Goal: Task Accomplishment & Management: Manage account settings

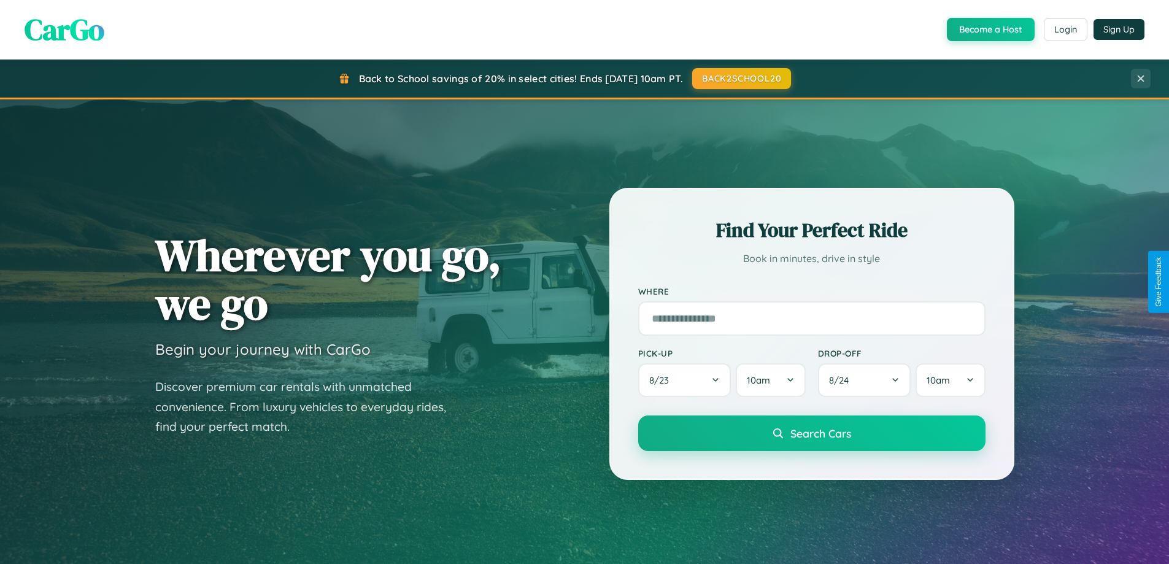
scroll to position [845, 0]
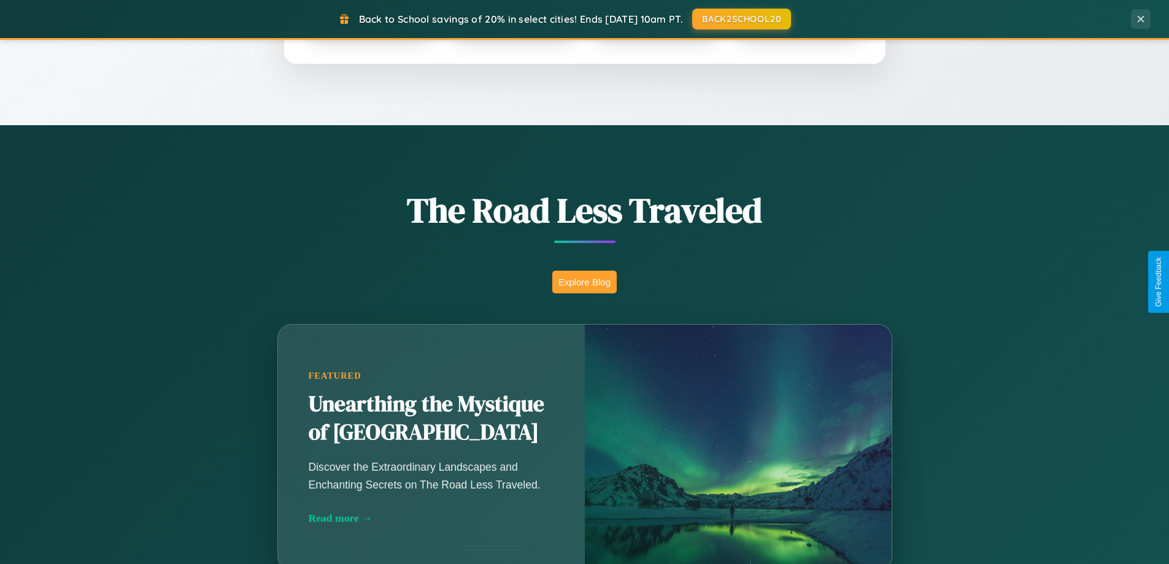
click at [584, 282] on button "Explore Blog" at bounding box center [585, 282] width 64 height 23
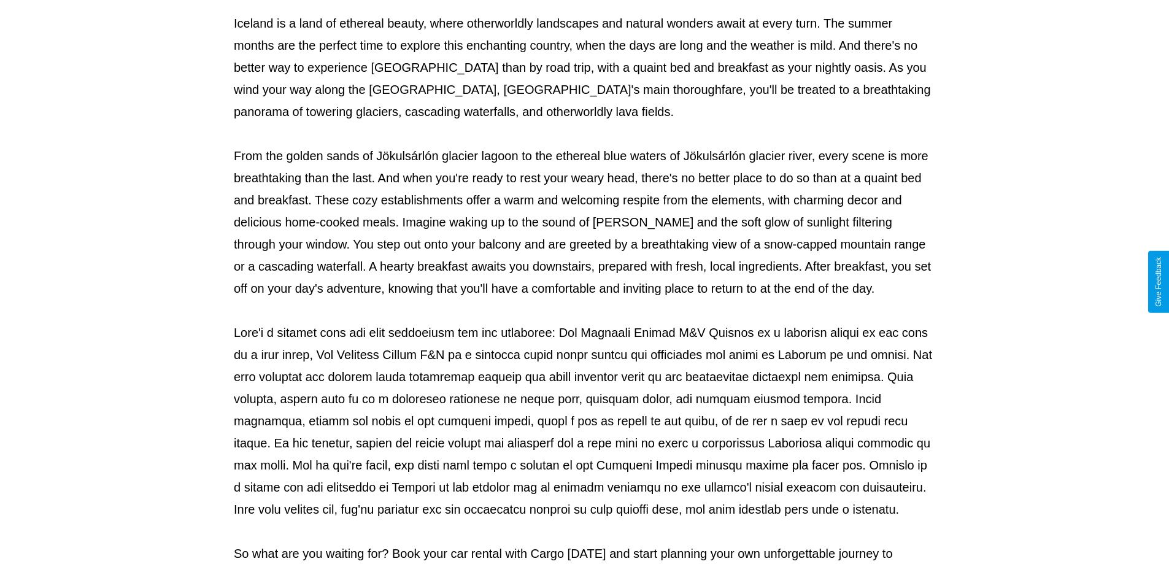
scroll to position [397, 0]
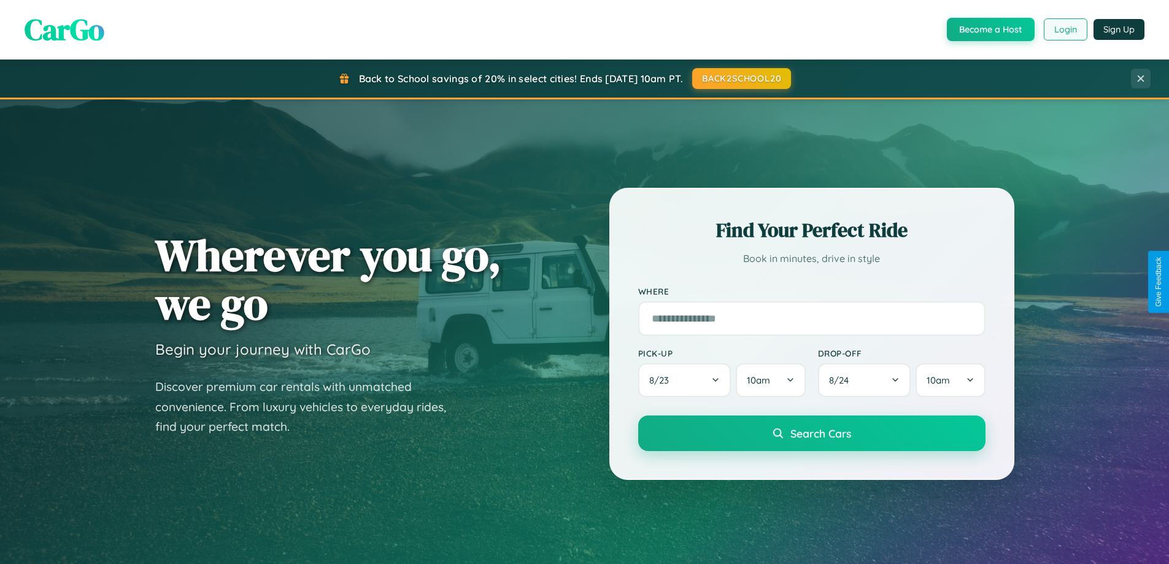
click at [1065, 29] on button "Login" at bounding box center [1066, 29] width 44 height 22
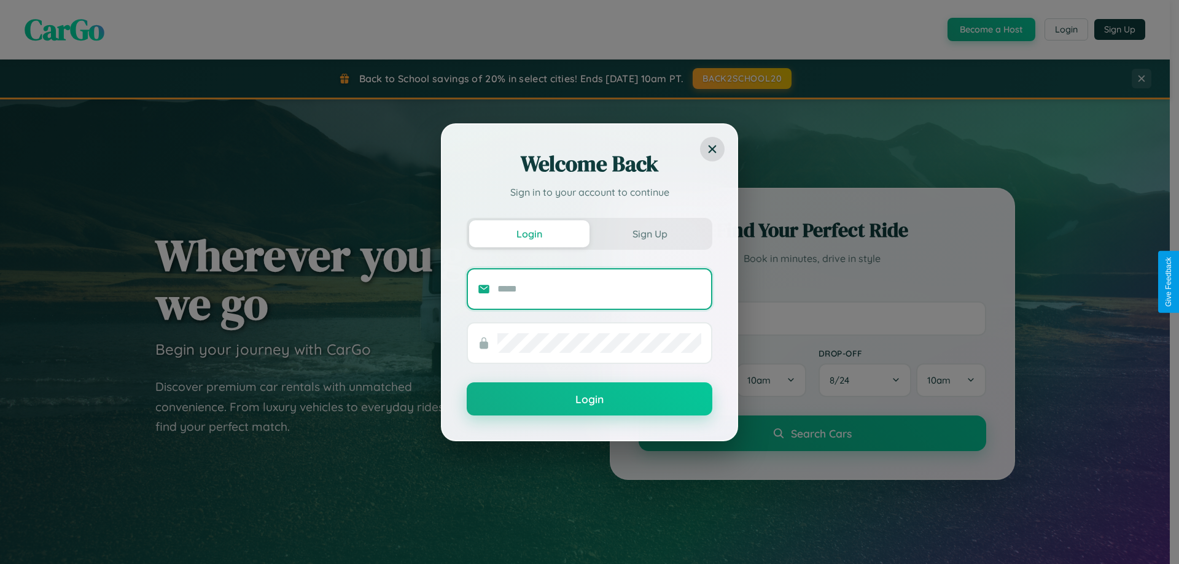
click at [599, 289] on input "text" at bounding box center [599, 289] width 204 height 20
type input "**********"
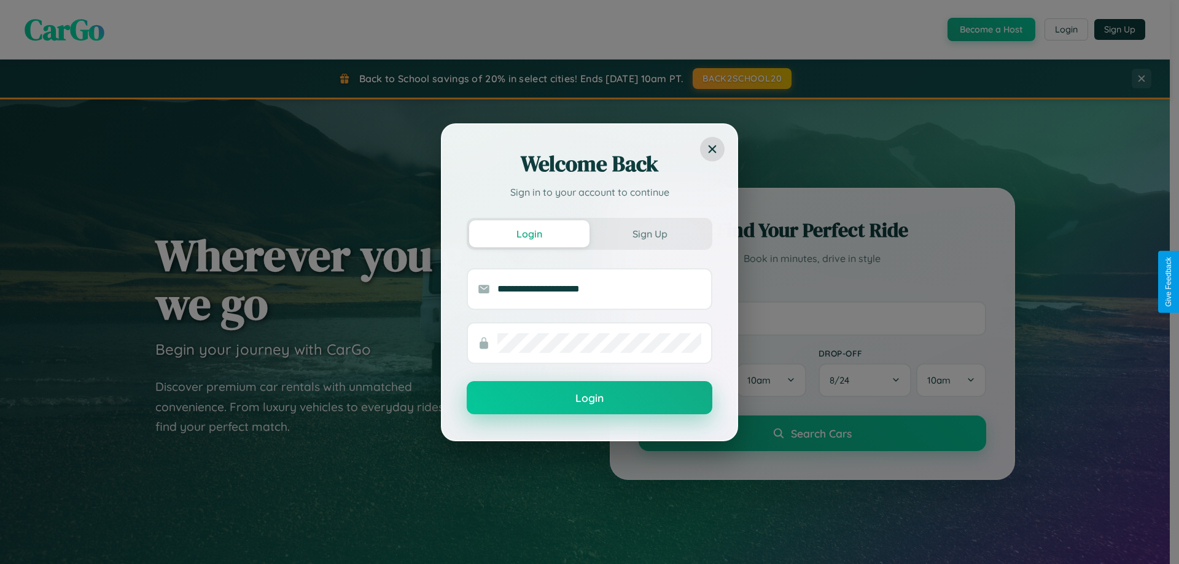
click at [589, 398] on button "Login" at bounding box center [590, 397] width 246 height 33
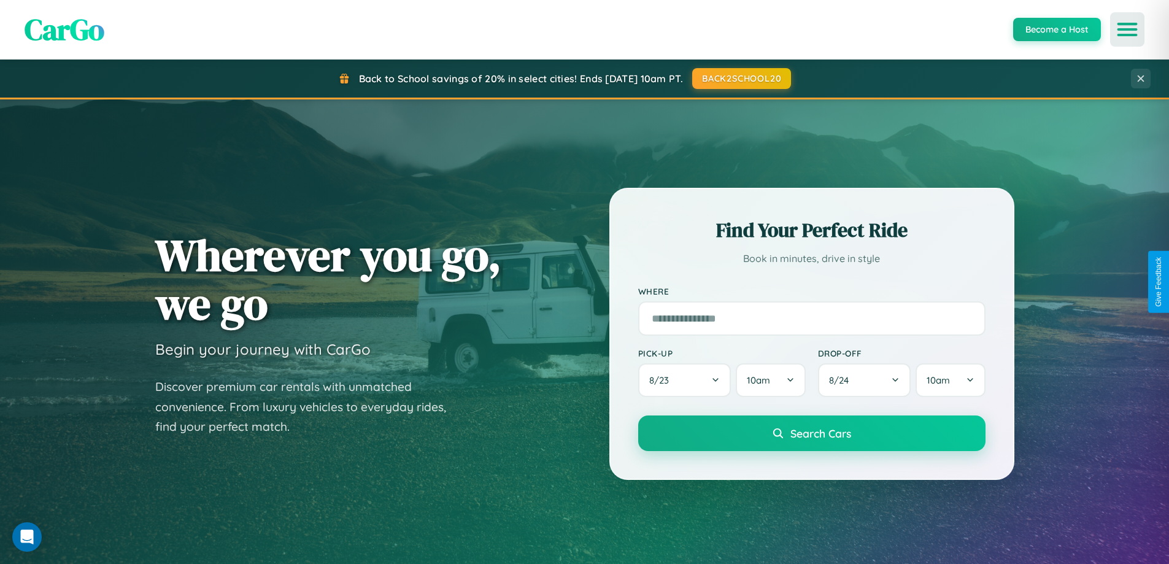
click at [1128, 29] on icon "Open menu" at bounding box center [1128, 29] width 18 height 11
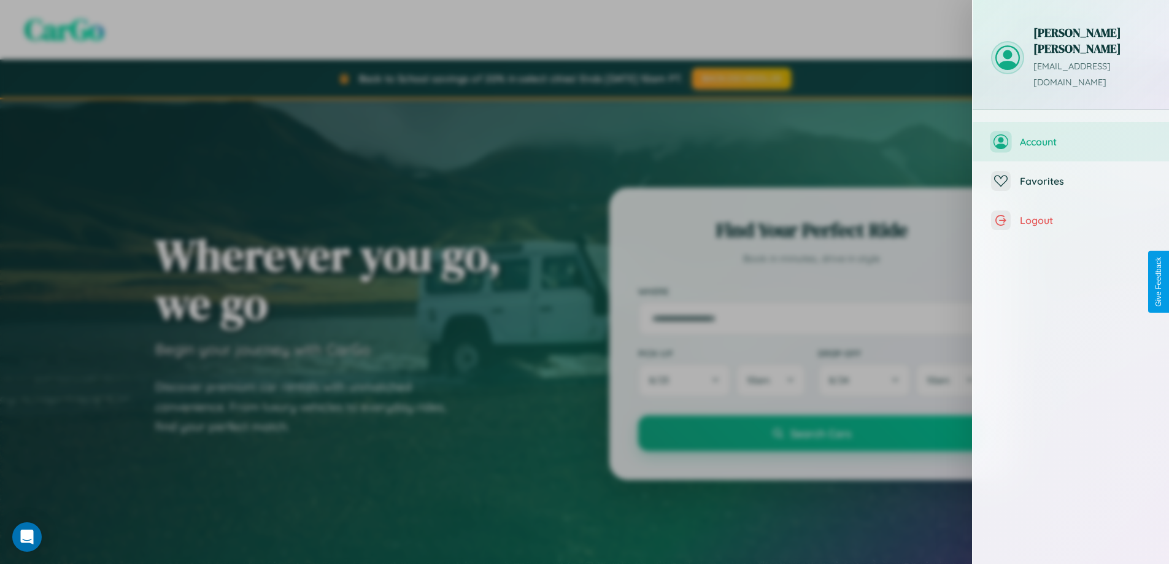
click at [1071, 136] on span "Account" at bounding box center [1085, 142] width 131 height 12
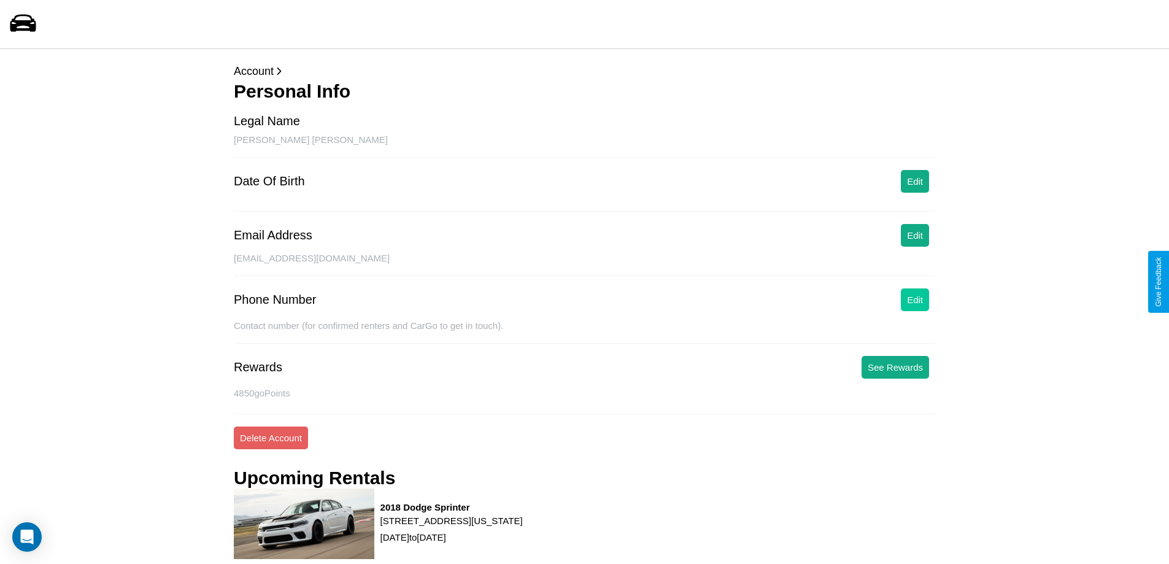
click at [915, 300] on button "Edit" at bounding box center [915, 300] width 28 height 23
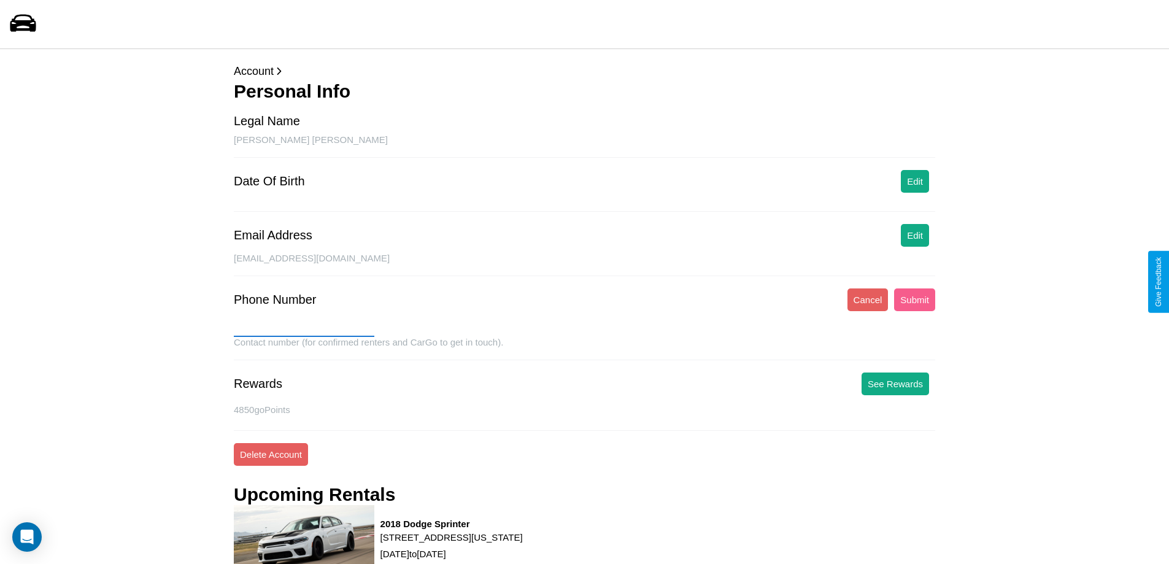
click at [304, 327] on input "text" at bounding box center [304, 327] width 141 height 20
type input "**********"
click at [915, 300] on button "Submit" at bounding box center [914, 300] width 41 height 23
